Goal: Task Accomplishment & Management: Use online tool/utility

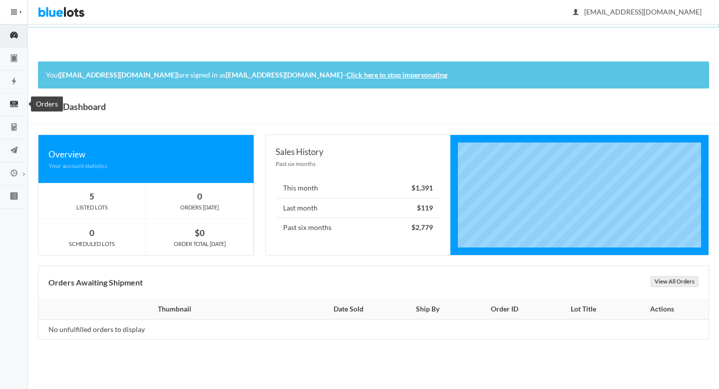
click at [16, 105] on icon "cash" at bounding box center [14, 103] width 28 height 9
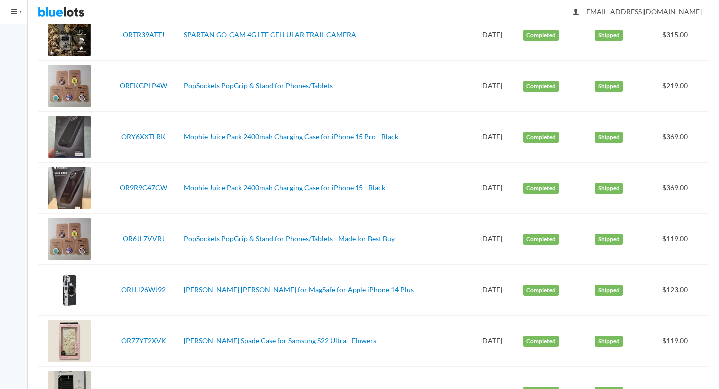
scroll to position [250, 0]
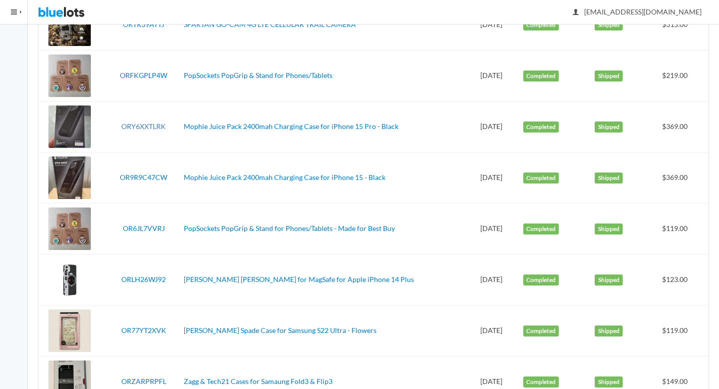
click at [150, 124] on link "ORY6XXTLRK" at bounding box center [143, 126] width 44 height 8
click at [141, 179] on link "OR9R9C47CW" at bounding box center [143, 177] width 47 height 8
click at [141, 226] on link "OR6JL7VVRJ" at bounding box center [144, 228] width 42 height 8
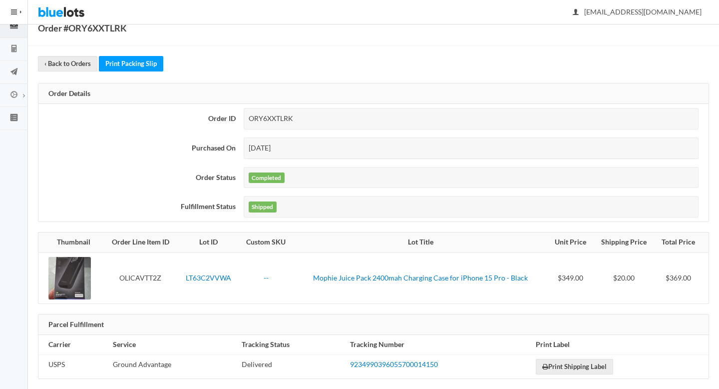
scroll to position [88, 0]
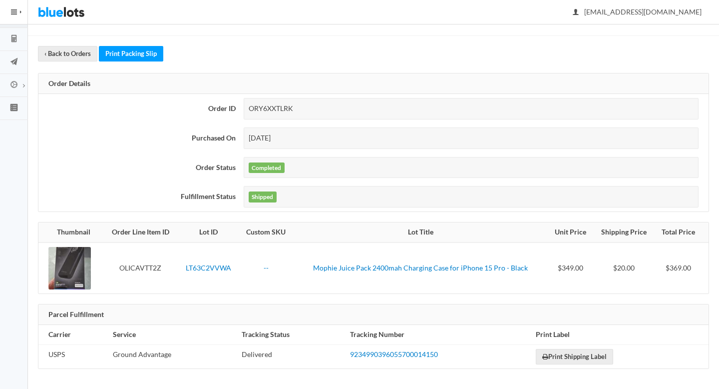
click at [375, 360] on td "9234990396055700014150" at bounding box center [439, 356] width 186 height 24
click at [374, 355] on link "9234990396055700014150" at bounding box center [394, 354] width 88 height 8
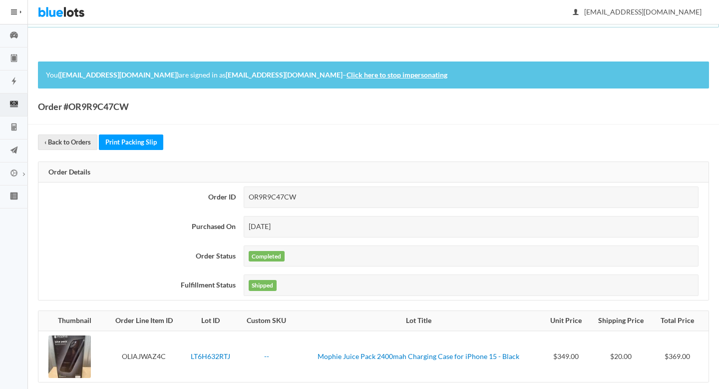
scroll to position [88, 0]
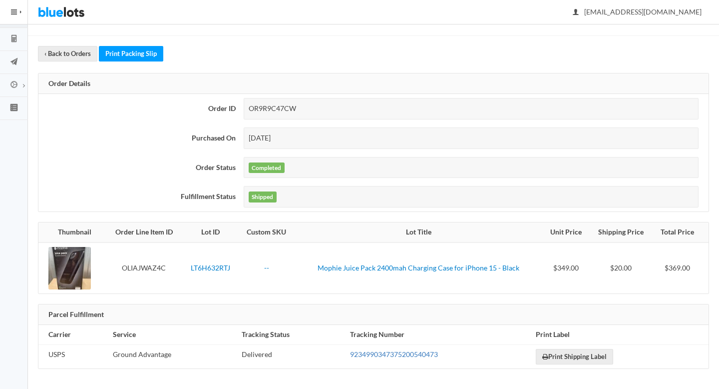
click at [393, 354] on link "9234990347375200540473" at bounding box center [394, 354] width 88 height 8
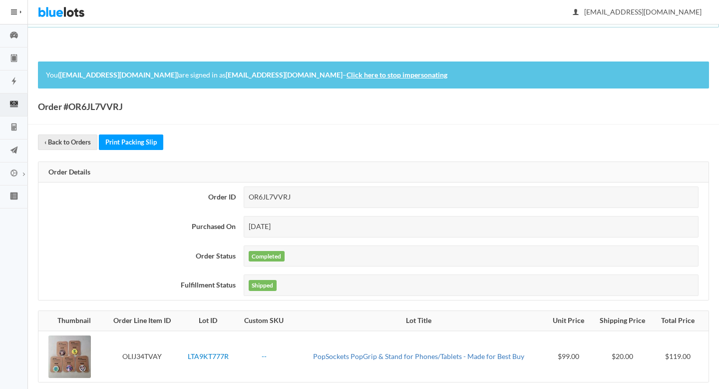
scroll to position [88, 0]
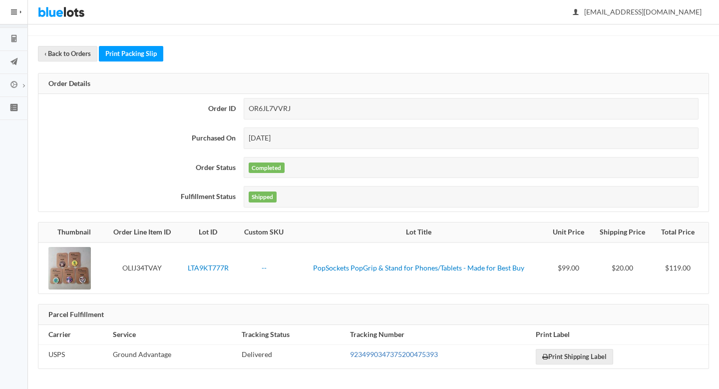
click at [364, 353] on link "9234990347375200475393" at bounding box center [394, 354] width 88 height 8
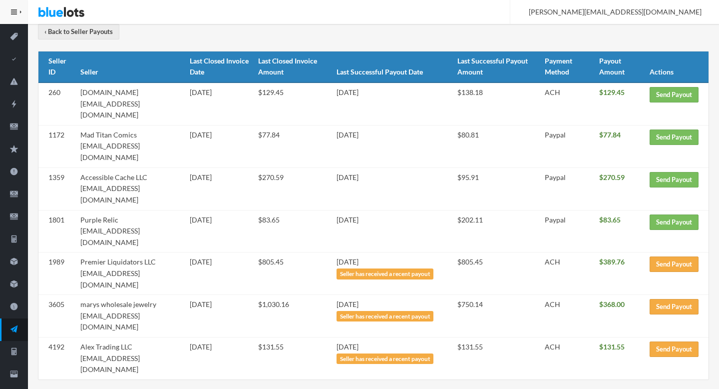
scroll to position [110, 0]
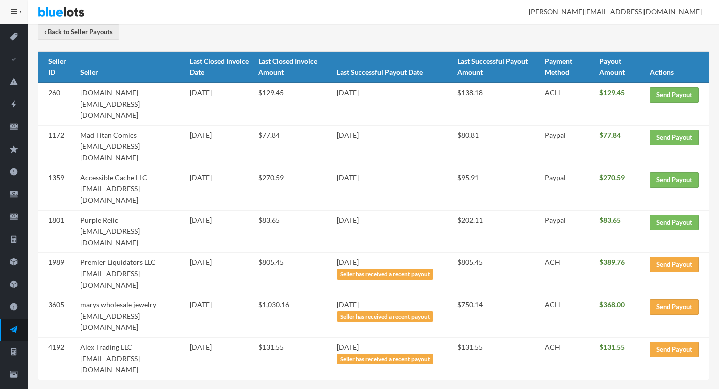
click at [150, 210] on td "Purple Relic purple@purplerelic.com" at bounding box center [130, 231] width 109 height 42
drag, startPoint x: 150, startPoint y: 198, endPoint x: 91, endPoint y: 200, distance: 59.0
click at [91, 210] on td "Purple Relic purple@purplerelic.com" at bounding box center [130, 231] width 109 height 42
copy td "[EMAIL_ADDRESS][DOMAIN_NAME]"
click at [669, 215] on link "Send Payout" at bounding box center [674, 222] width 49 height 15
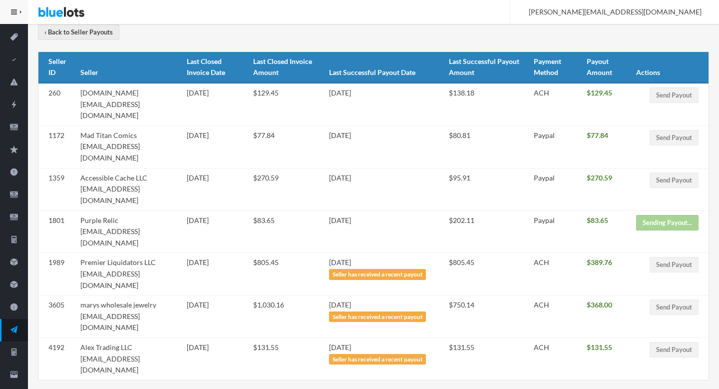
click at [95, 168] on td "Accessible Cache LLC accessiblecachellc@gmail.com" at bounding box center [129, 189] width 107 height 42
drag, startPoint x: 95, startPoint y: 167, endPoint x: 169, endPoint y: 167, distance: 74.4
click at [169, 168] on td "Accessible Cache LLC accessiblecachellc@gmail.com" at bounding box center [129, 189] width 107 height 42
copy td "accessiblecachellc@gmail.com"
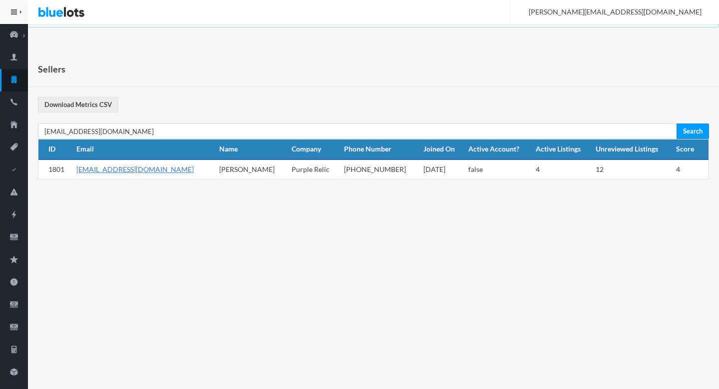
click at [112, 168] on link "[EMAIL_ADDRESS][DOMAIN_NAME]" at bounding box center [134, 169] width 117 height 8
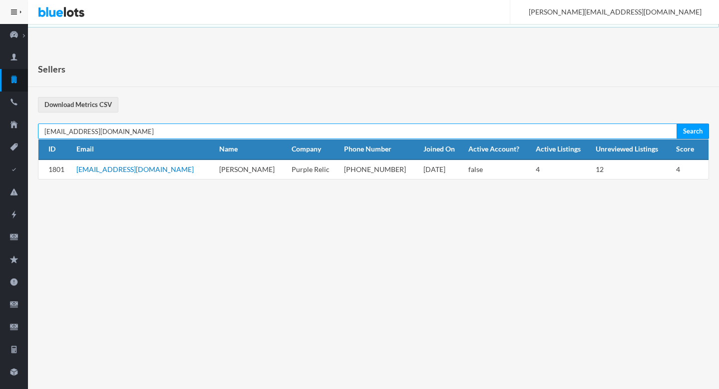
click at [218, 137] on input "[EMAIL_ADDRESS][DOMAIN_NAME]" at bounding box center [358, 130] width 640 height 15
paste input "accessiblecachellc@gmail"
type input "accessiblecachellc@gmail.com"
click at [677, 123] on input "Search" at bounding box center [693, 130] width 32 height 15
